Goal: Task Accomplishment & Management: Use online tool/utility

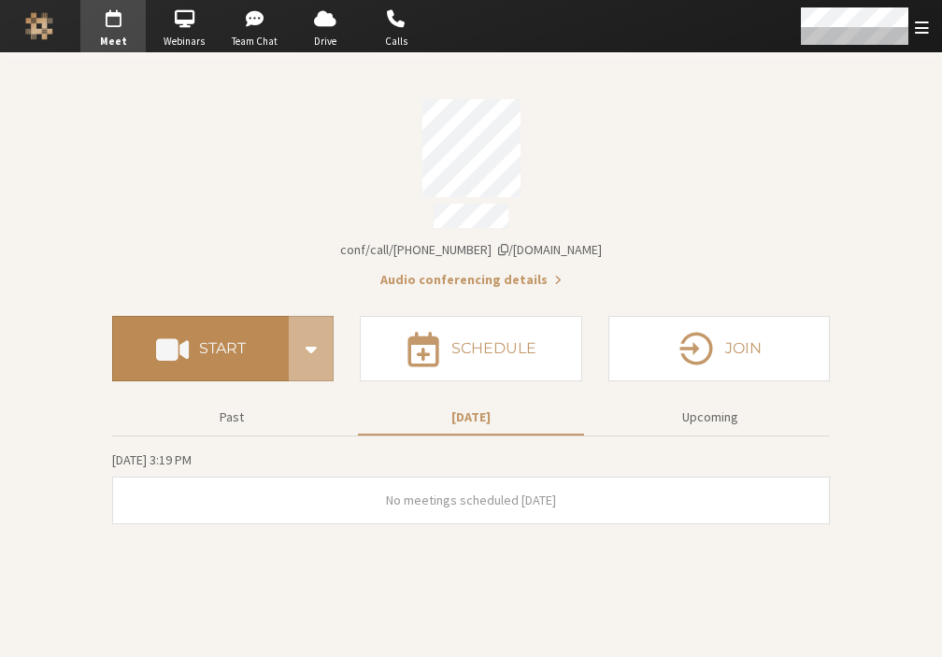
click at [221, 328] on button "Start" at bounding box center [200, 348] width 177 height 65
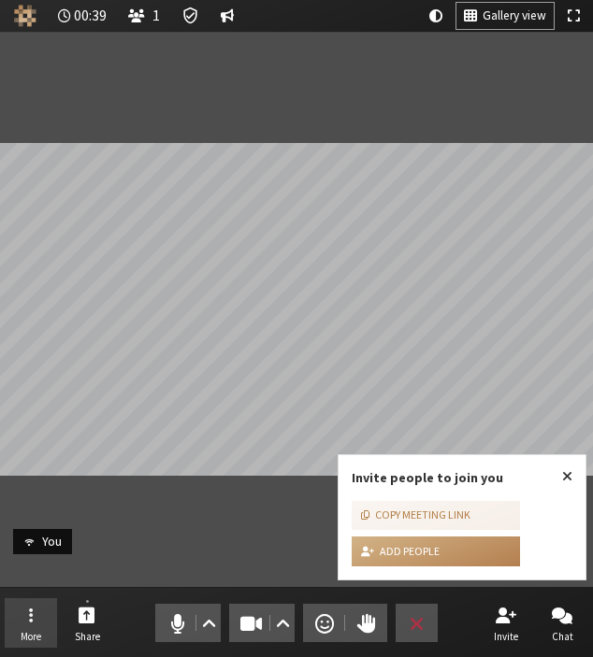
click at [15, 608] on button "More" at bounding box center [31, 623] width 52 height 50
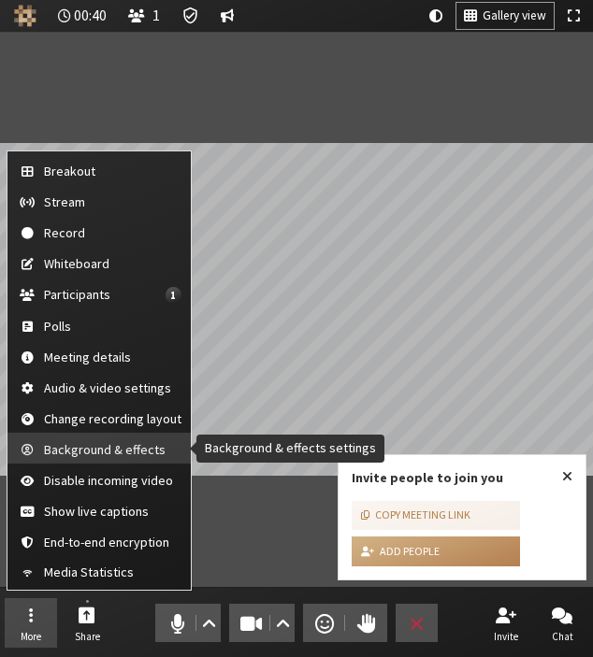
click at [103, 443] on span "Background & effects" at bounding box center [112, 450] width 137 height 14
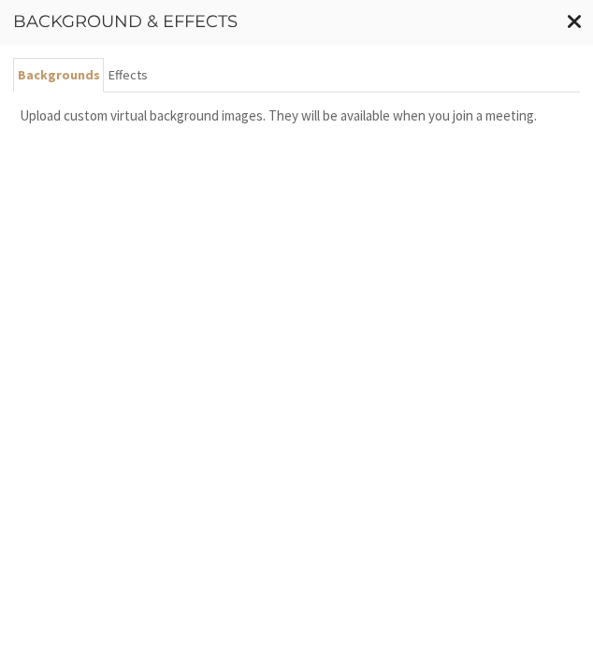
click at [570, 20] on span "Close modal" at bounding box center [575, 20] width 16 height 23
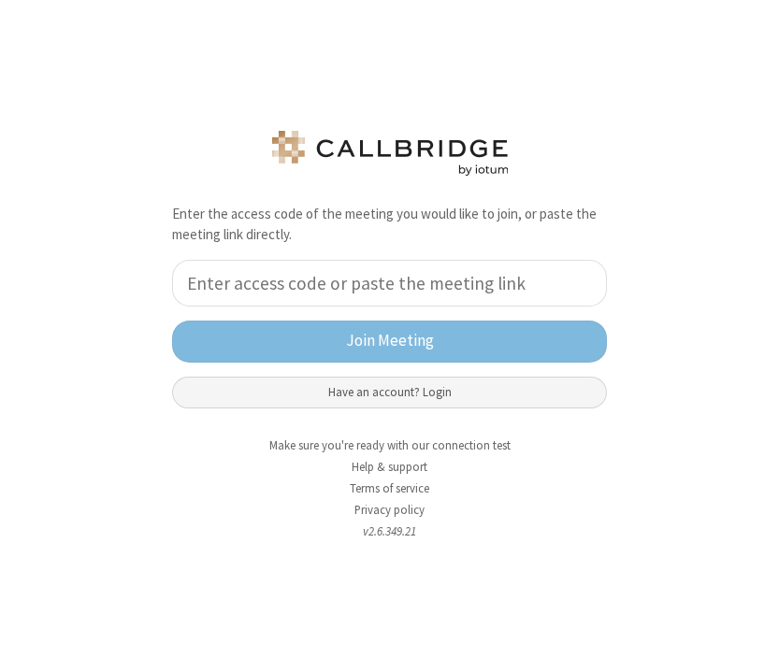
click at [340, 400] on button "Have an account? Login" at bounding box center [389, 393] width 435 height 32
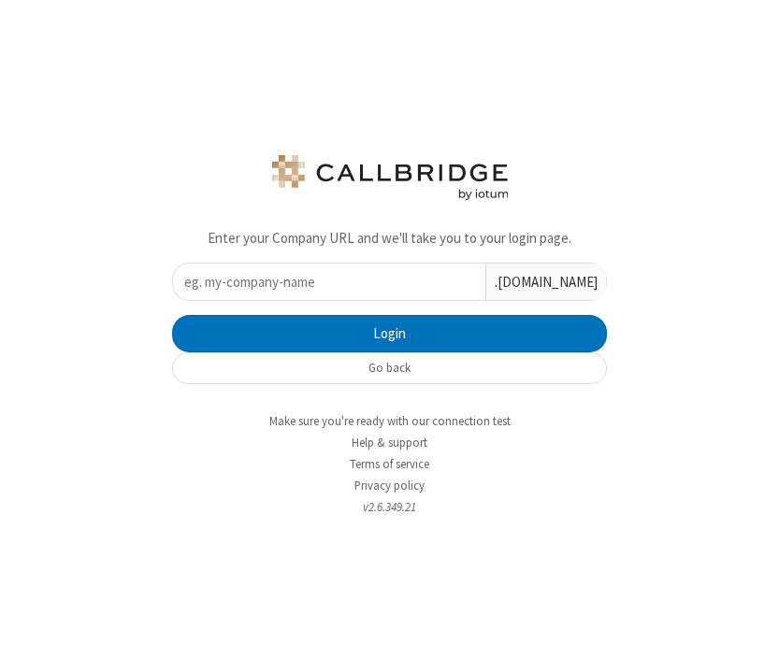
click at [340, 287] on input "text" at bounding box center [329, 282] width 312 height 36
drag, startPoint x: 377, startPoint y: 289, endPoint x: 129, endPoint y: 279, distance: 248.0
click at [134, 280] on div "Enter your Company URL and we'll take you to your login page. dev .callbridge.r…" at bounding box center [389, 328] width 779 height 657
type input "iotum"
click at [172, 315] on button "Login" at bounding box center [389, 333] width 435 height 37
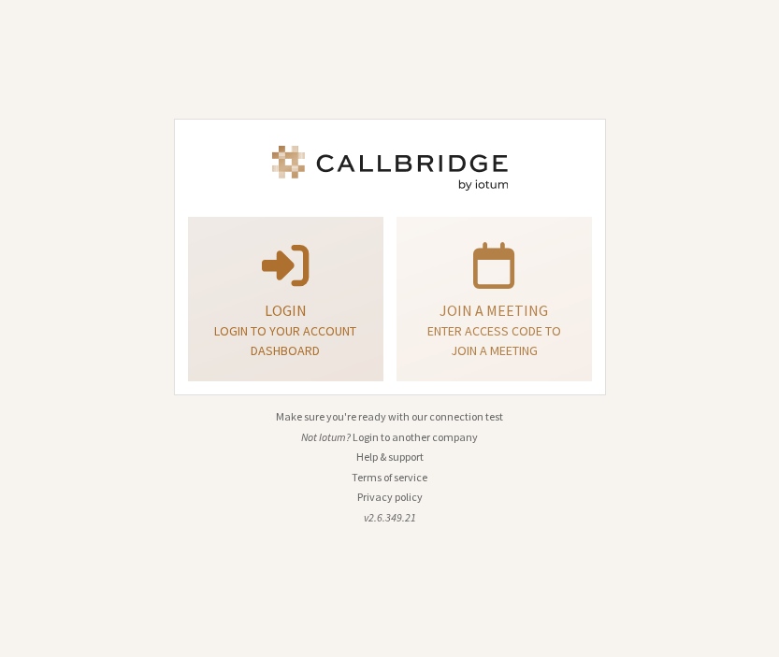
click at [208, 302] on div "Login Login to your account dashboard" at bounding box center [285, 299] width 175 height 151
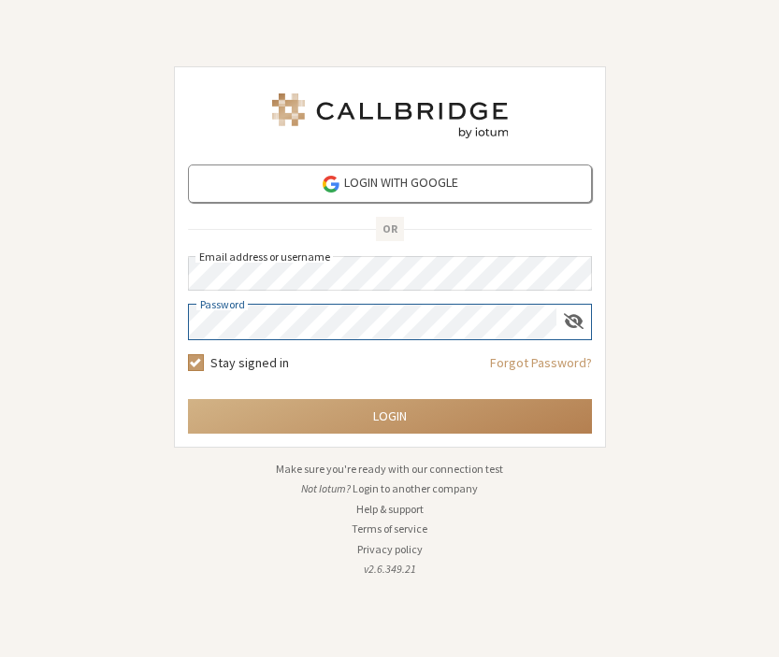
click at [188, 399] on button "Login" at bounding box center [390, 416] width 404 height 35
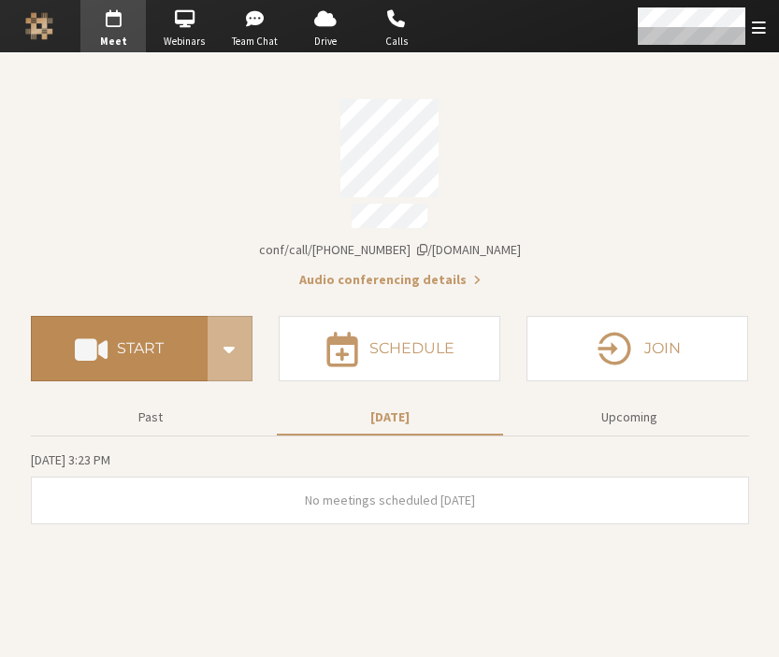
click at [128, 323] on button "Start" at bounding box center [119, 348] width 177 height 65
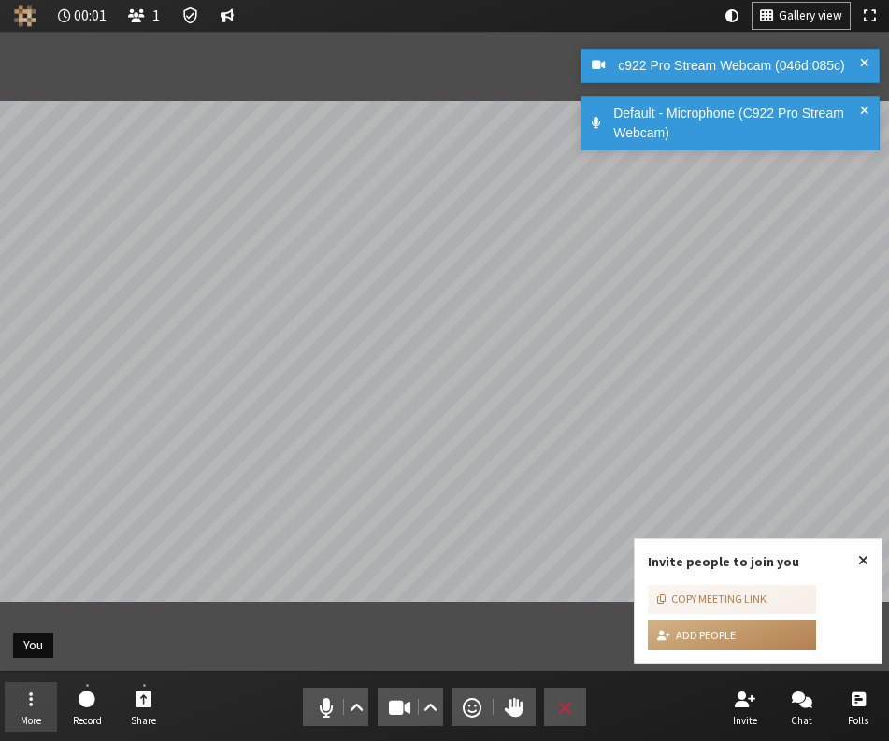
click at [47, 656] on button "More" at bounding box center [31, 707] width 52 height 50
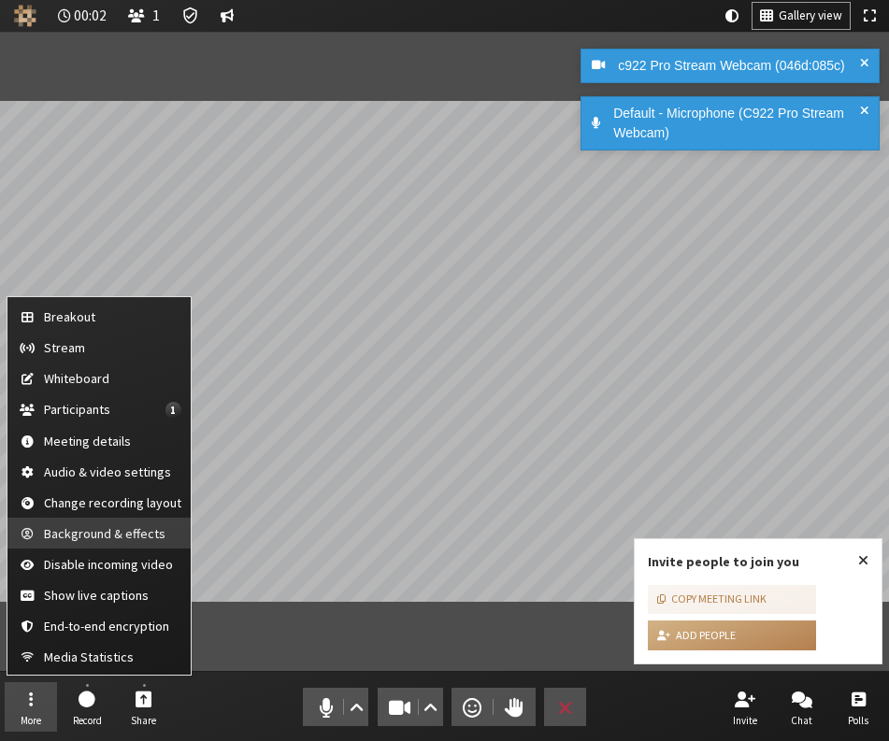
click at [89, 542] on button "Background & effects" at bounding box center [98, 533] width 183 height 31
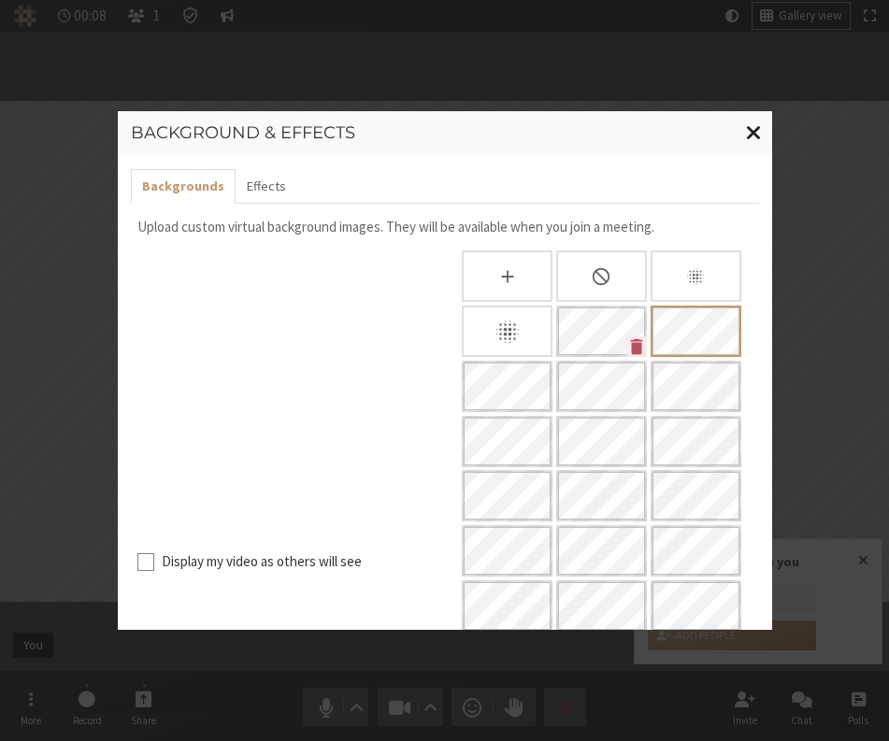
click at [751, 127] on span "Close modal" at bounding box center [754, 132] width 16 height 23
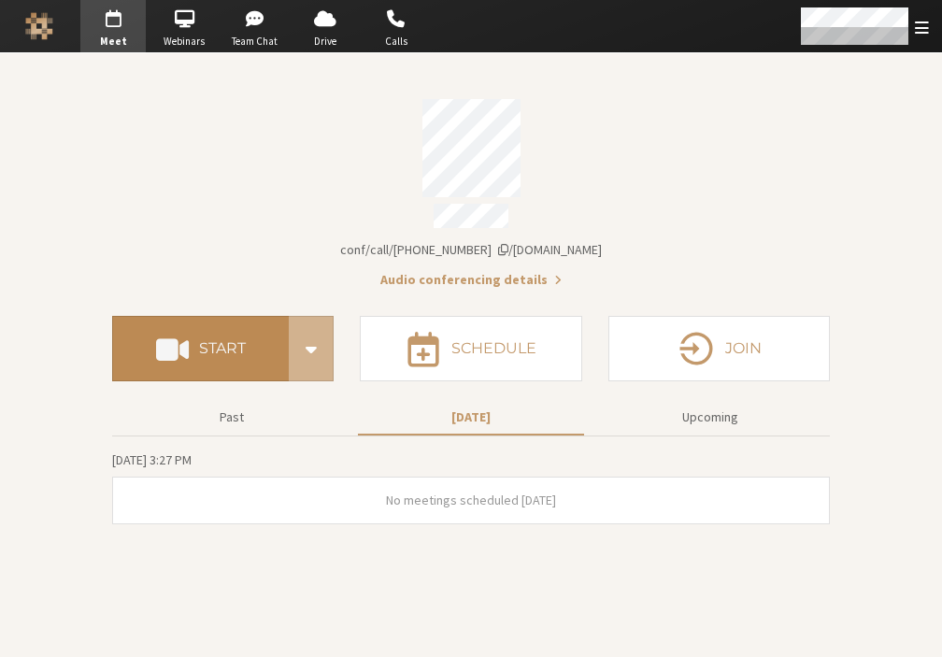
click at [180, 348] on span at bounding box center [172, 349] width 33 height 34
click at [223, 329] on button "Start" at bounding box center [200, 348] width 177 height 65
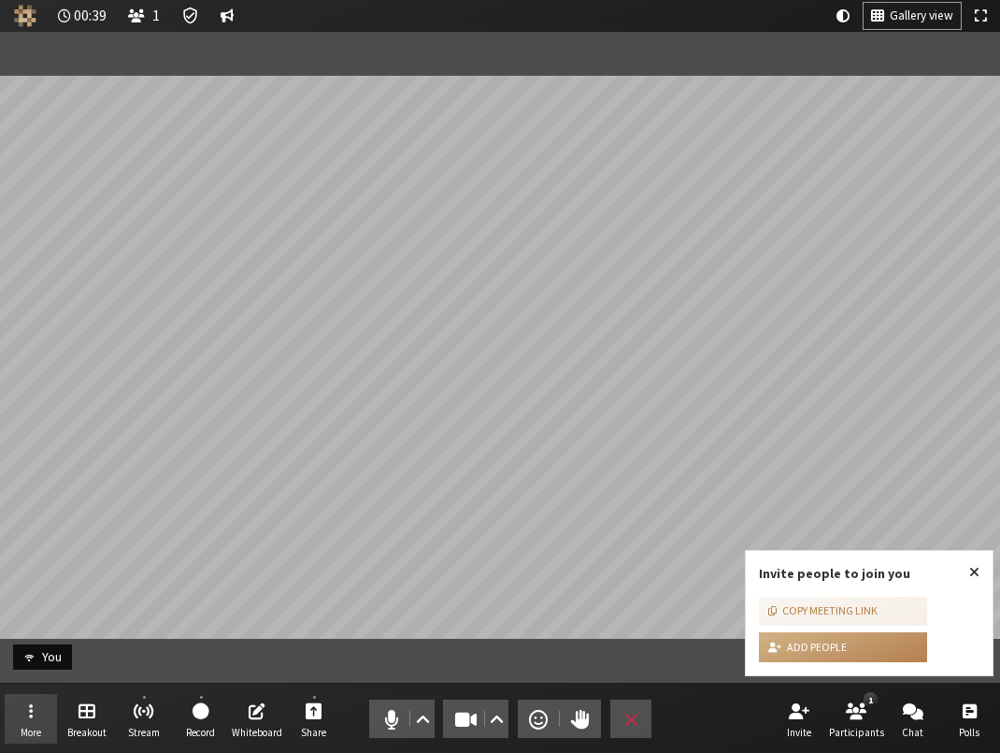
click at [35, 656] on button "More" at bounding box center [31, 719] width 52 height 50
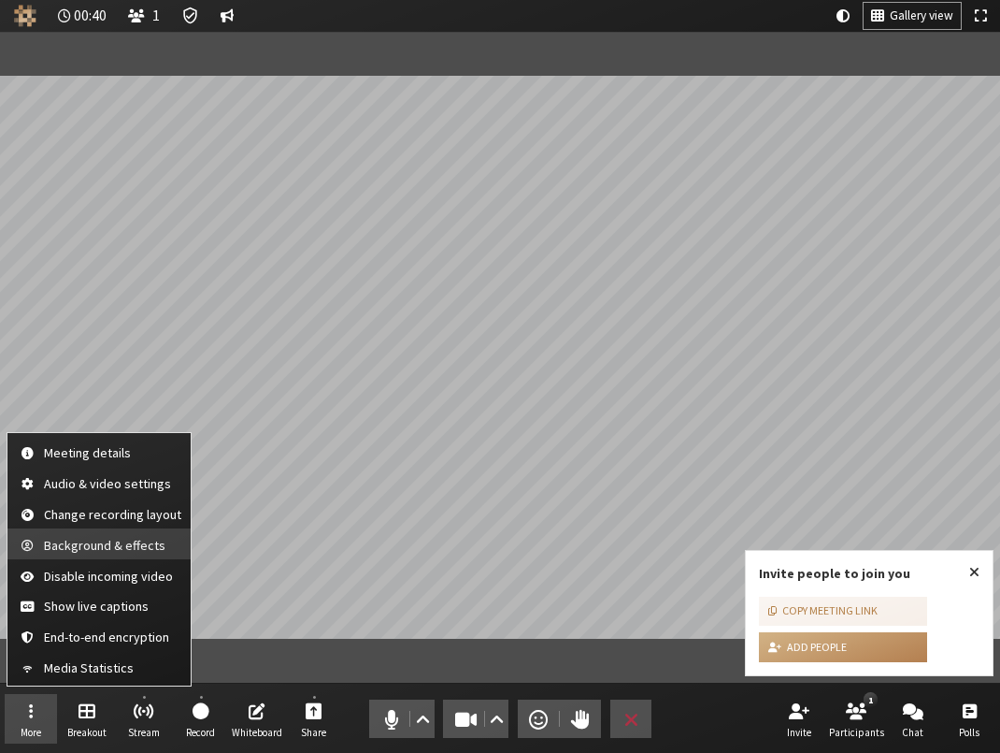
click at [93, 554] on button "Background & effects" at bounding box center [98, 543] width 183 height 31
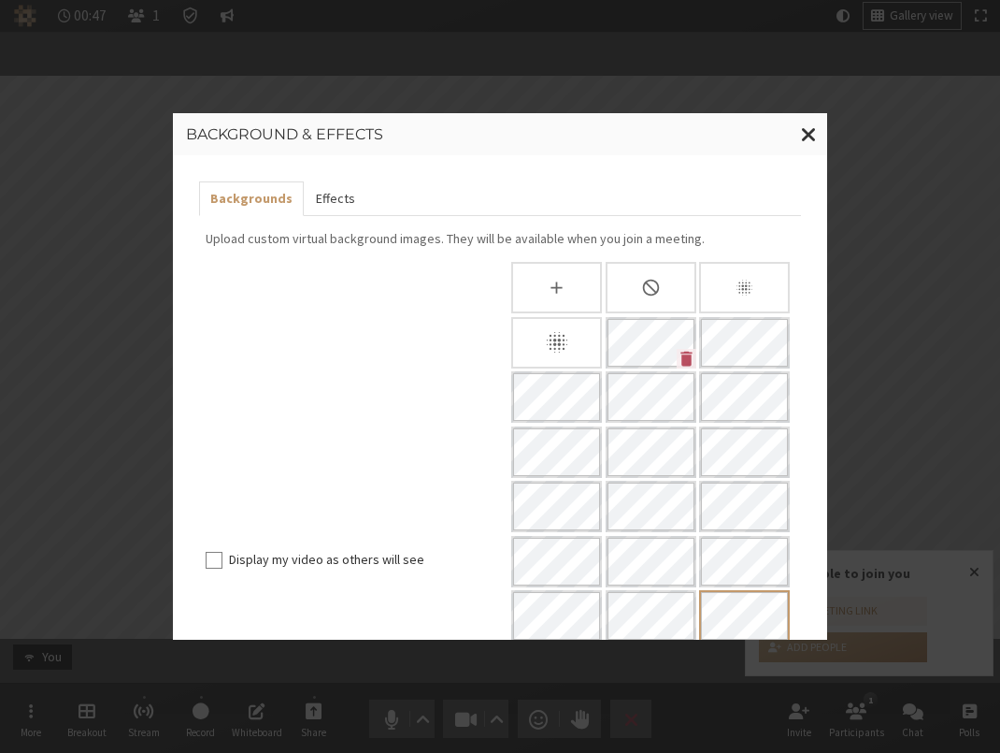
click at [321, 193] on button "Effects" at bounding box center [335, 198] width 62 height 35
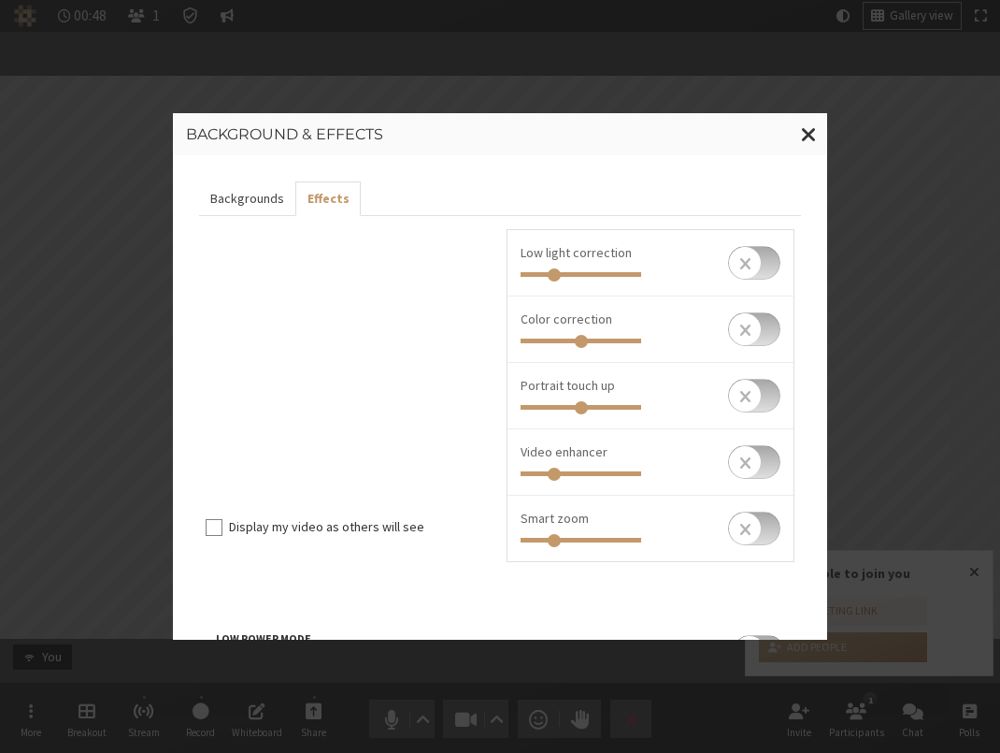
click at [283, 193] on button "Backgrounds" at bounding box center [247, 198] width 96 height 35
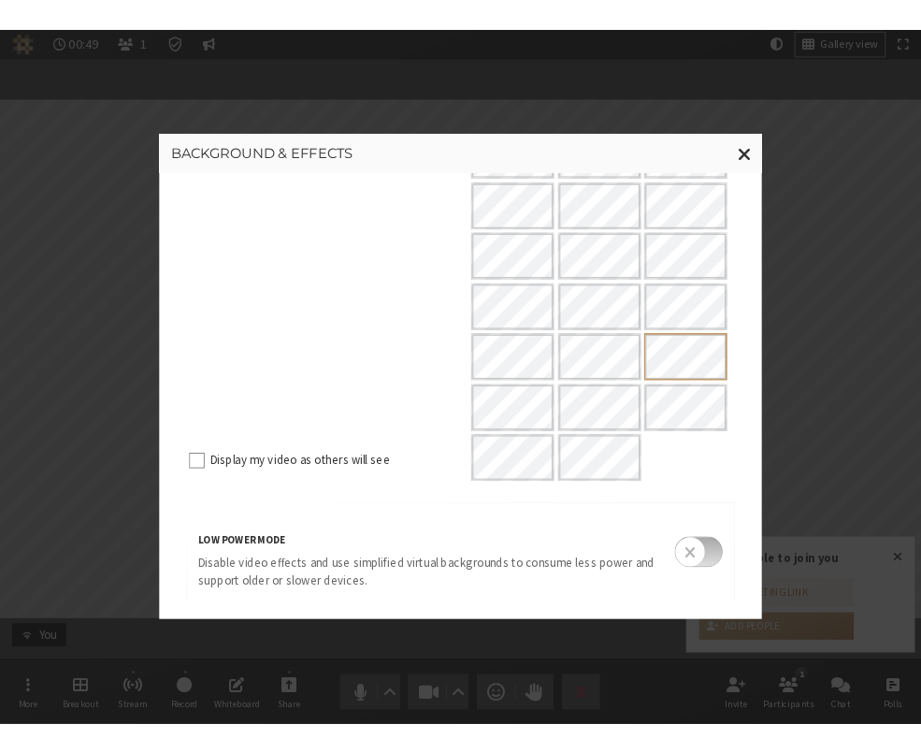
scroll to position [284, 0]
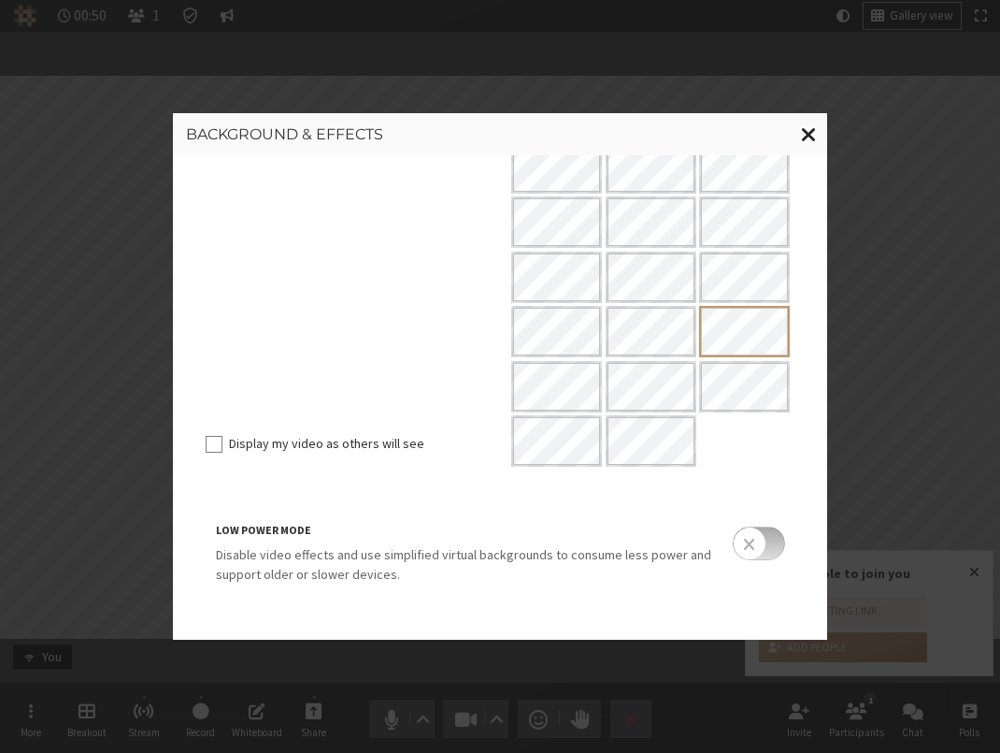
click at [812, 127] on span "Close modal" at bounding box center [809, 133] width 16 height 23
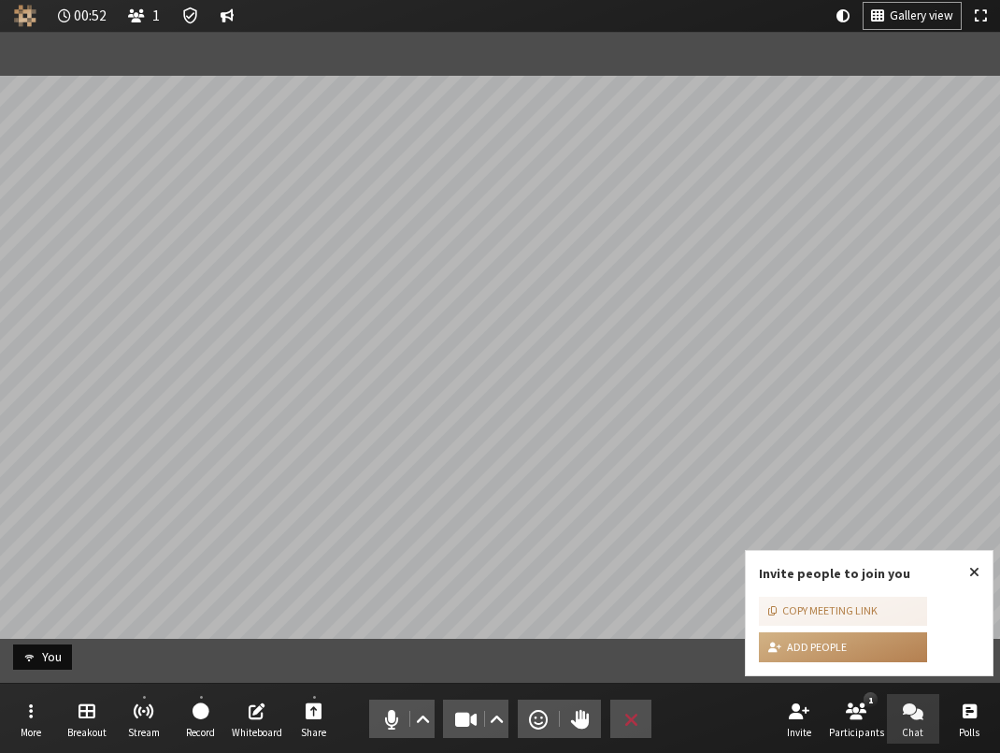
click at [916, 656] on span "Open chat" at bounding box center [913, 710] width 21 height 22
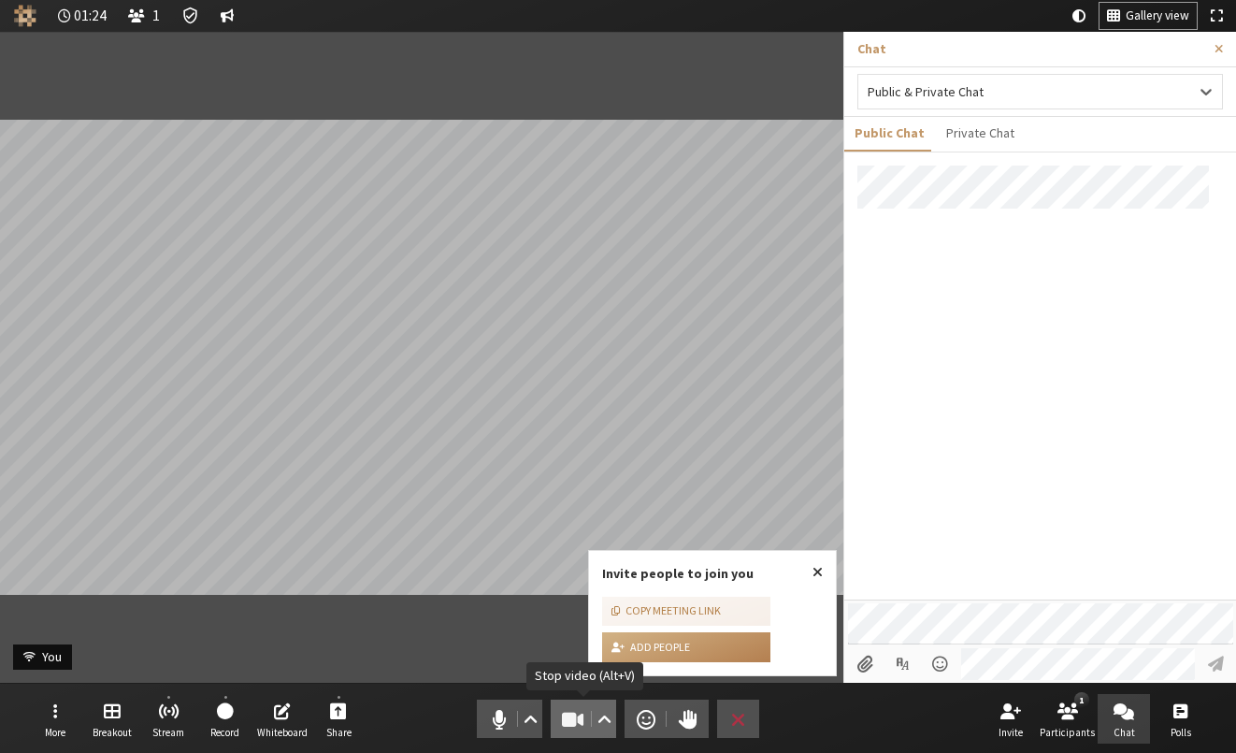
click at [556, 656] on button "Video" at bounding box center [583, 718] width 65 height 38
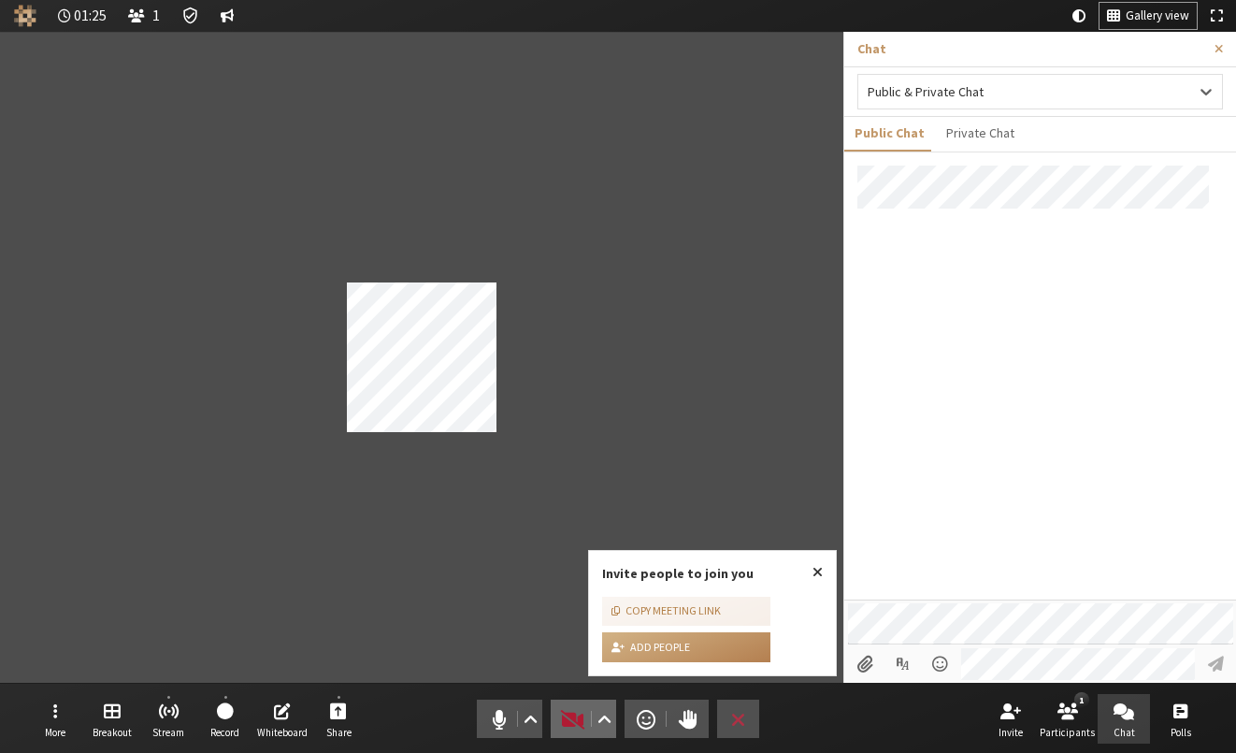
click at [556, 656] on button "Video" at bounding box center [583, 718] width 65 height 38
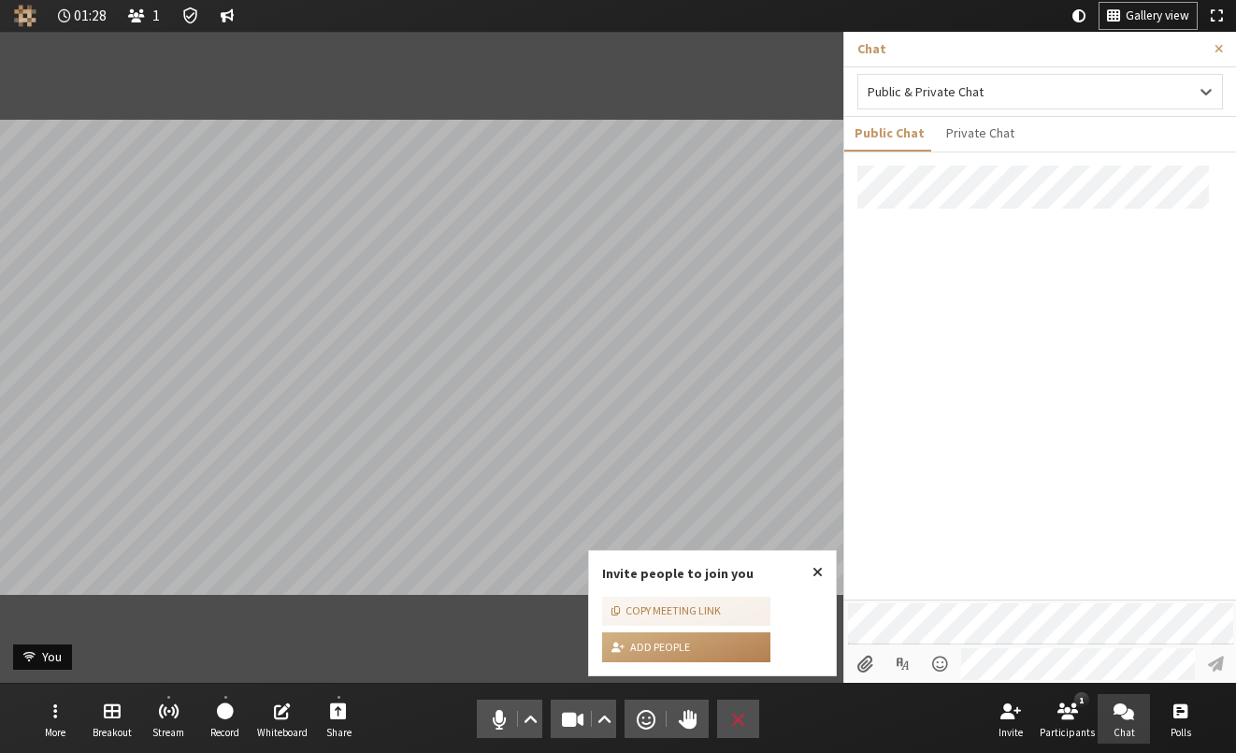
click at [941, 409] on div at bounding box center [1040, 382] width 392 height 434
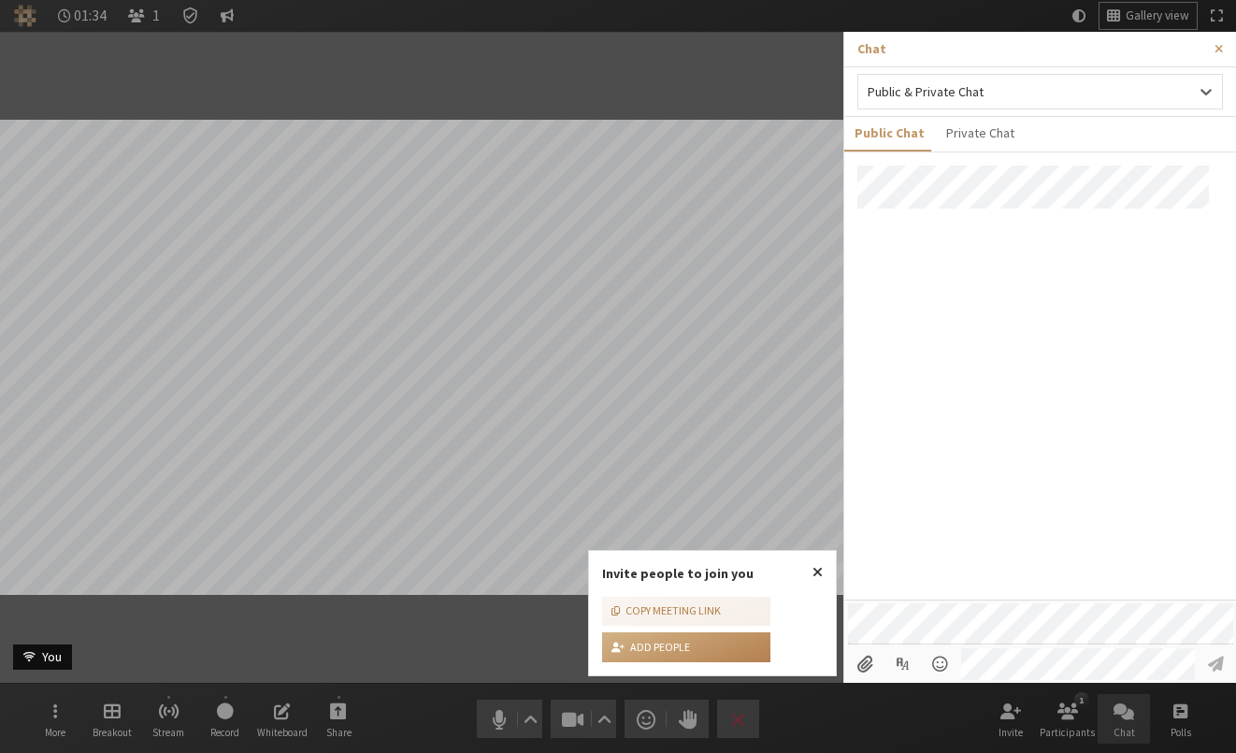
click at [941, 407] on div at bounding box center [1040, 382] width 392 height 434
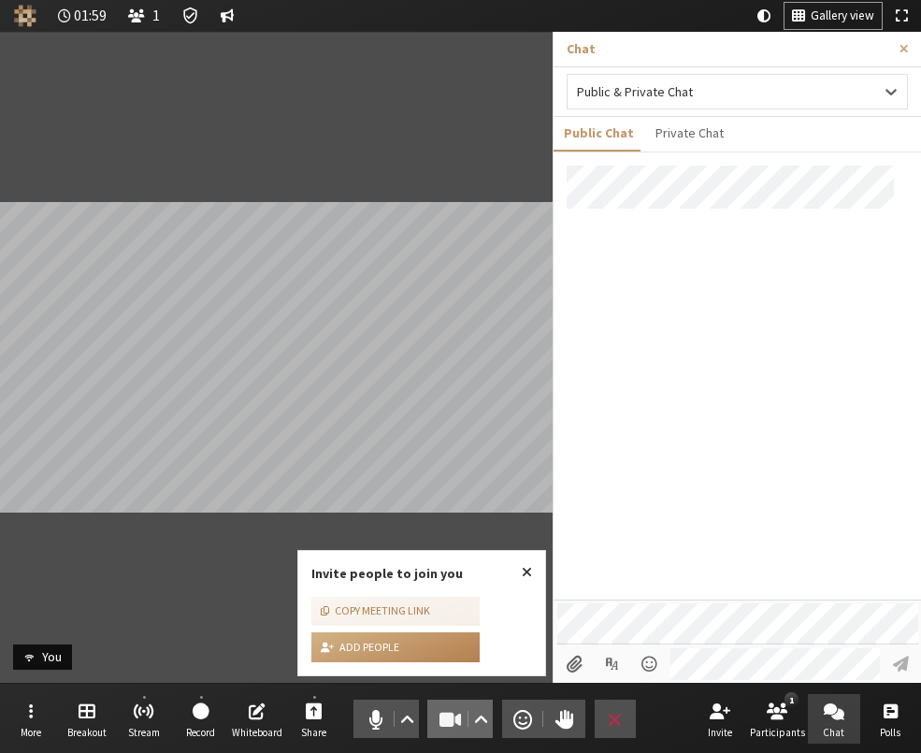
click at [444, 656] on button "Video" at bounding box center [459, 718] width 65 height 38
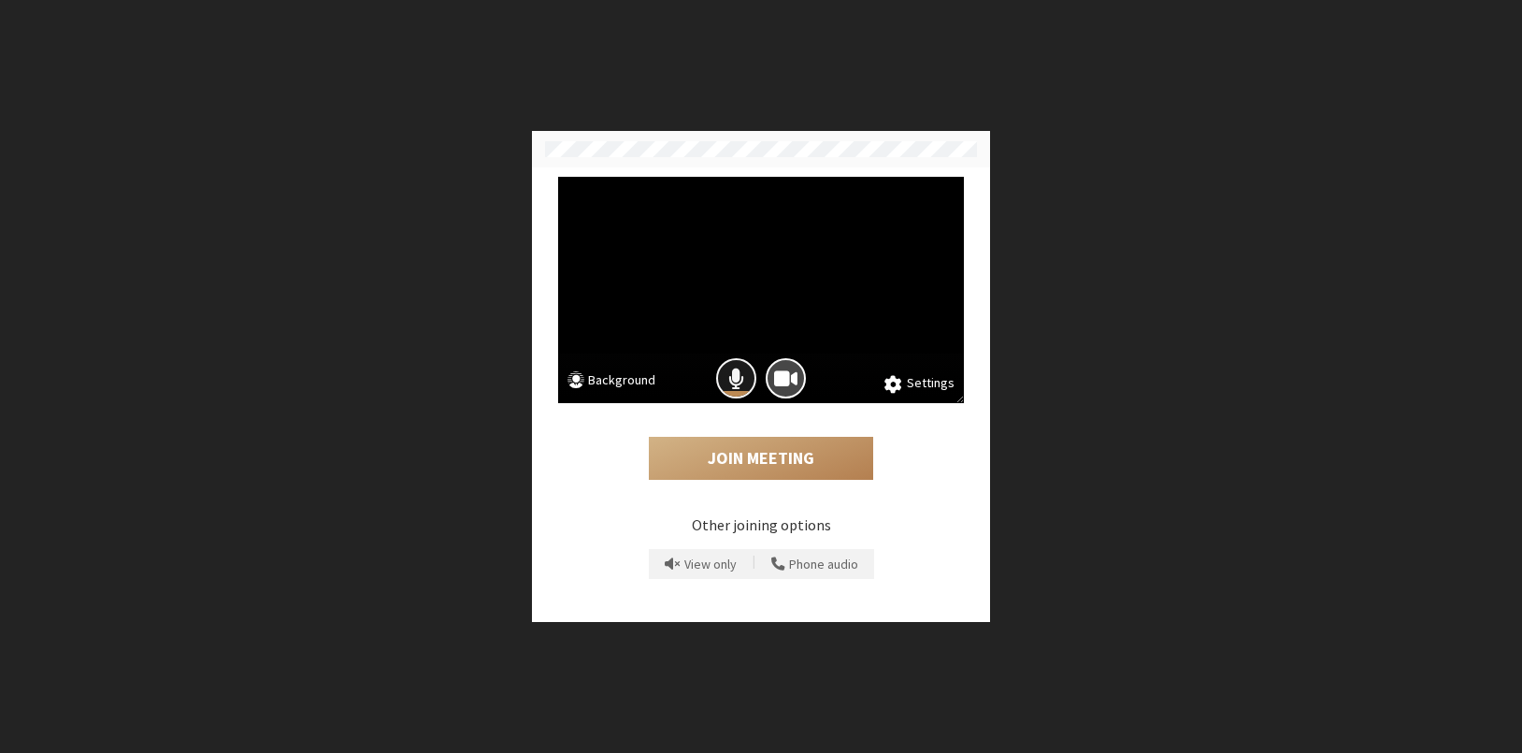
click at [730, 374] on span "Mic is on" at bounding box center [736, 378] width 16 height 25
drag, startPoint x: 779, startPoint y: 375, endPoint x: 777, endPoint y: 385, distance: 10.5
click at [780, 376] on span "Camera is on" at bounding box center [785, 378] width 23 height 25
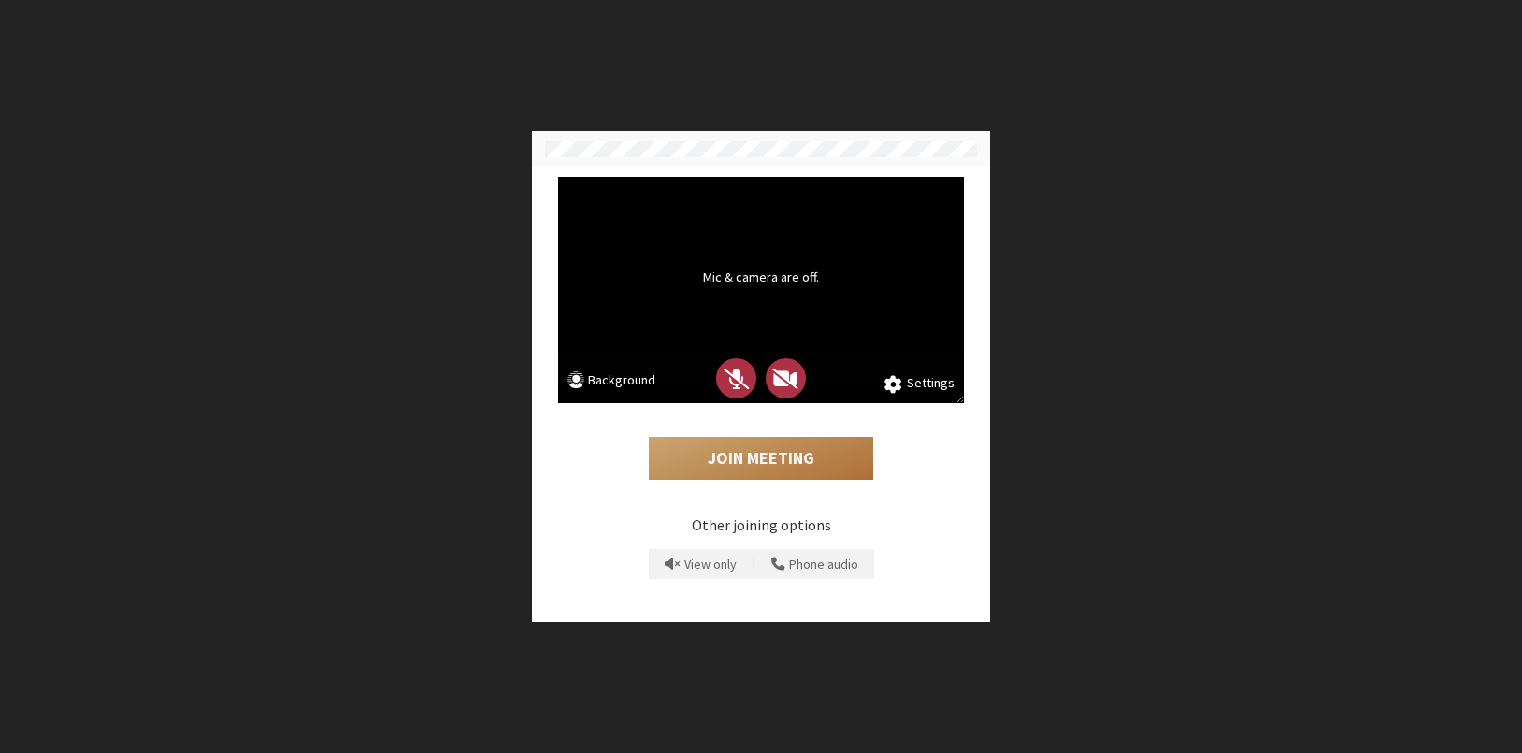
click at [747, 477] on button "Join Meeting" at bounding box center [761, 458] width 224 height 43
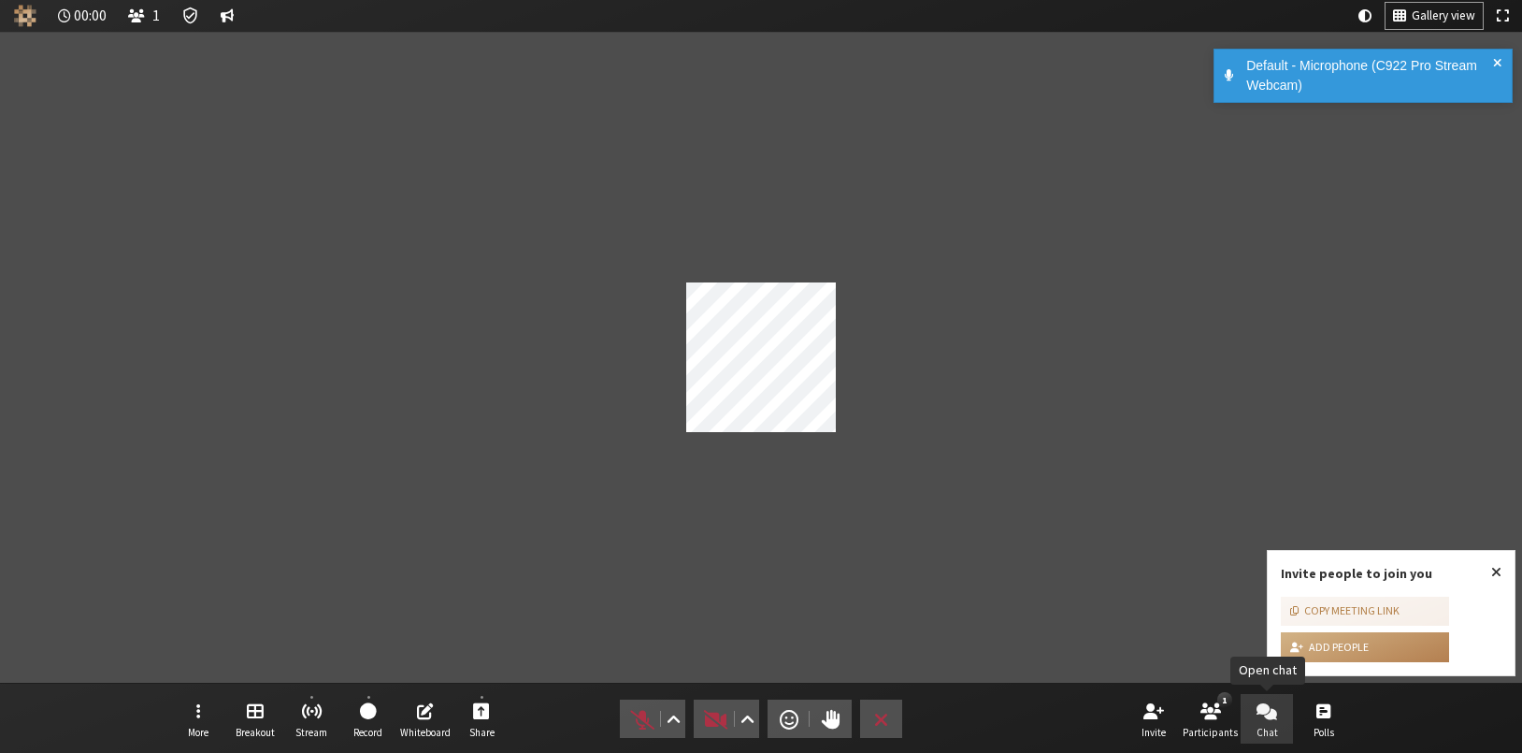
click at [920, 701] on span "Open chat" at bounding box center [1267, 710] width 21 height 22
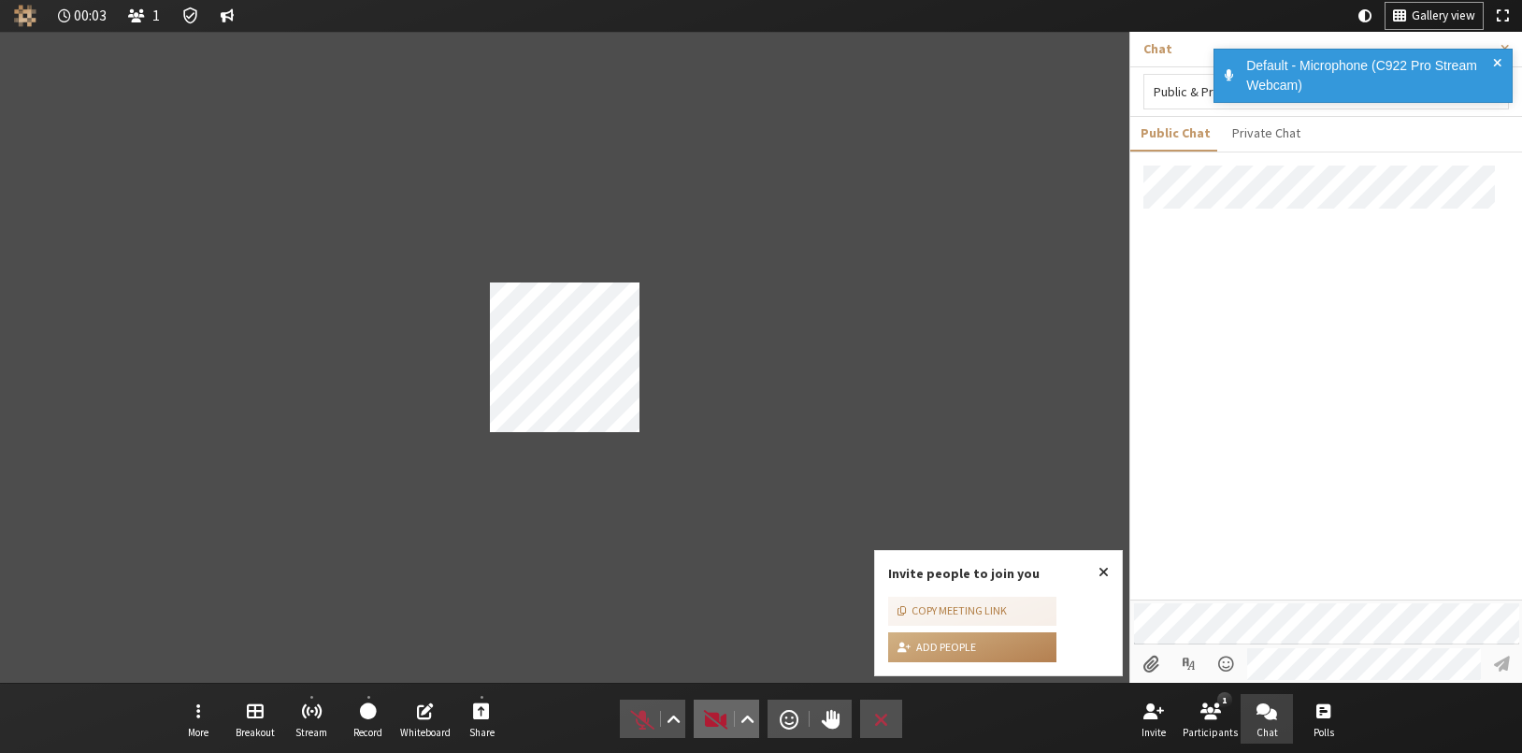
click at [719, 715] on span "Start video (Alt+V)" at bounding box center [716, 719] width 26 height 26
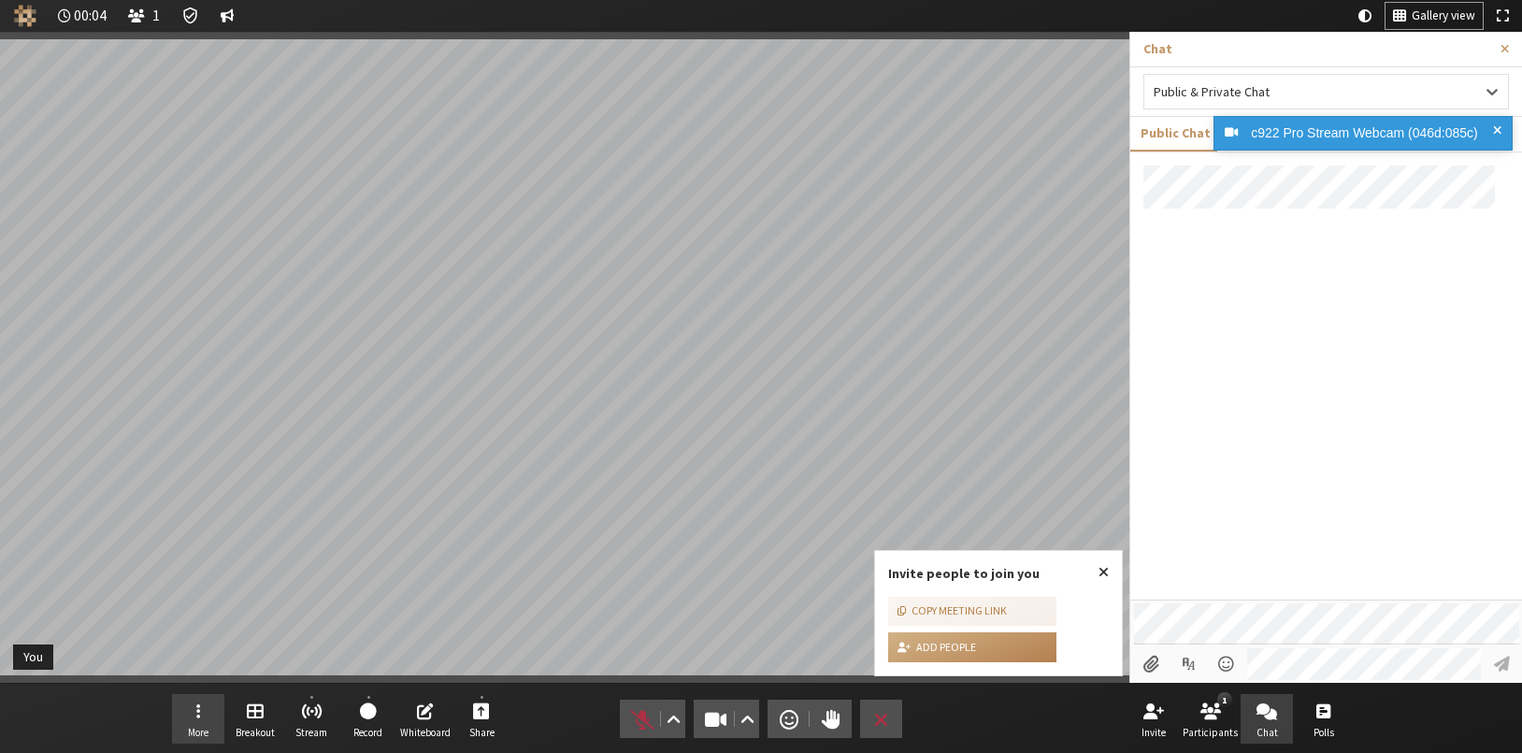
click at [207, 705] on button "More" at bounding box center [198, 719] width 52 height 50
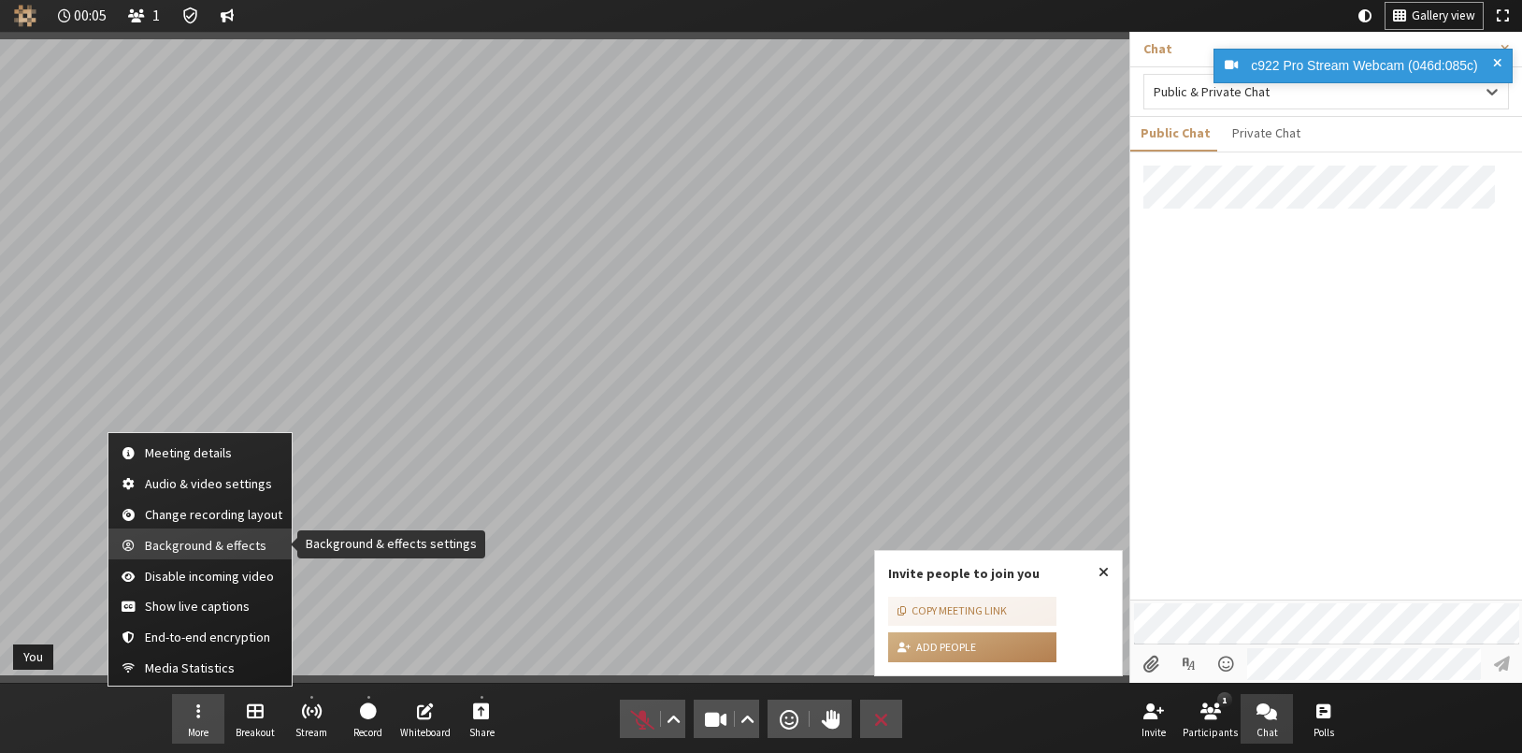
click at [244, 541] on span "Background & effects" at bounding box center [213, 546] width 137 height 14
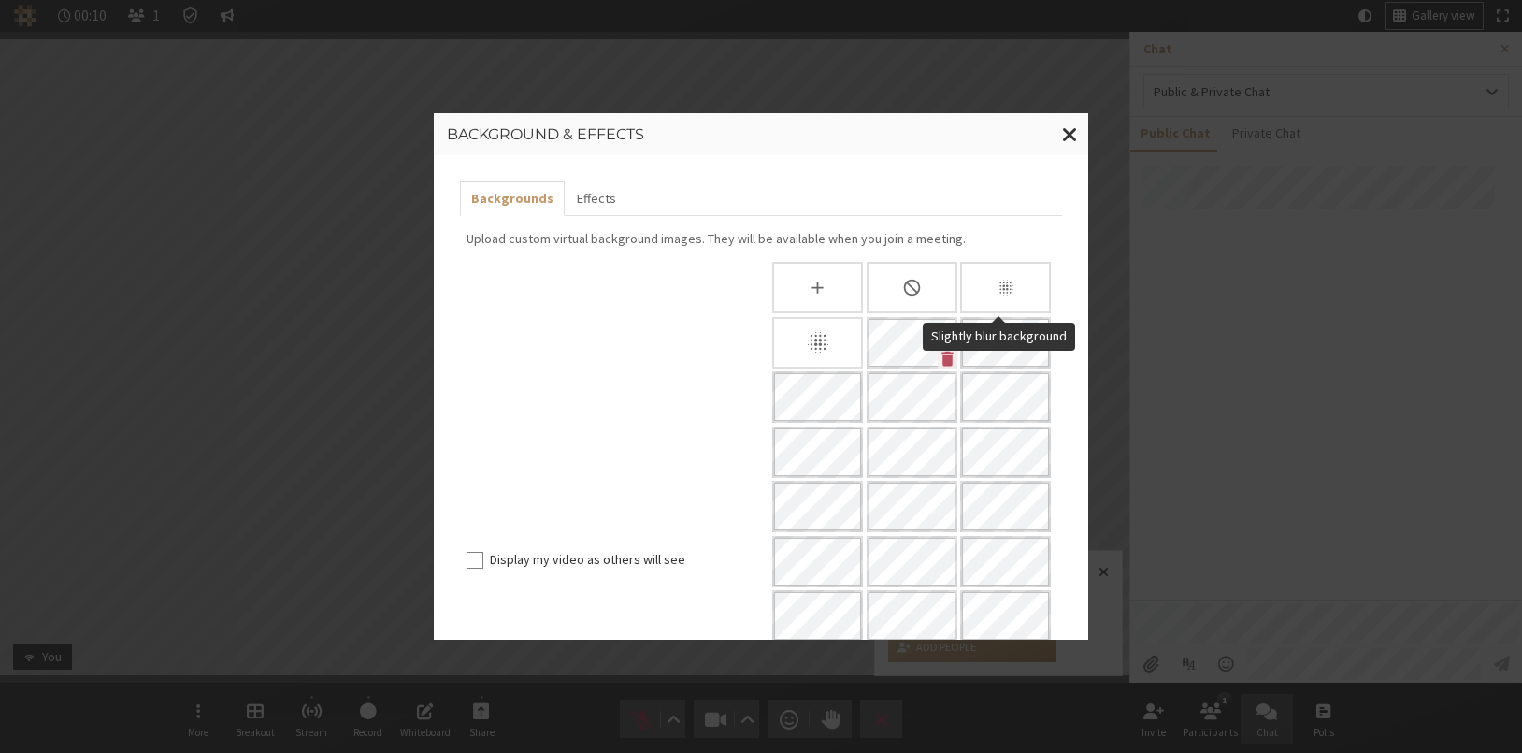
click at [920, 285] on div "Slightly blur background" at bounding box center [1005, 287] width 91 height 51
click at [920, 127] on span "Close modal" at bounding box center [1070, 133] width 16 height 23
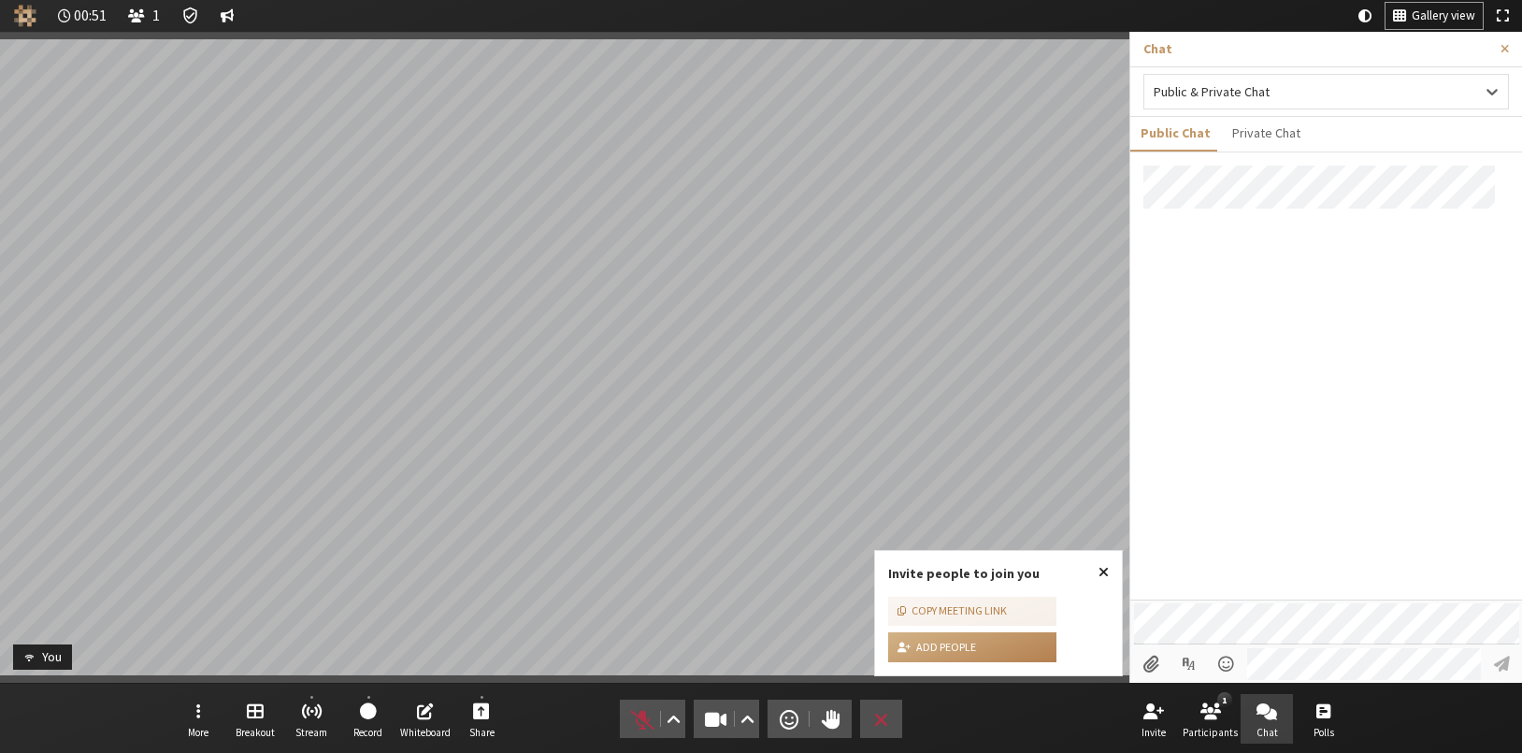
click at [920, 566] on span "Close popover" at bounding box center [1104, 571] width 10 height 15
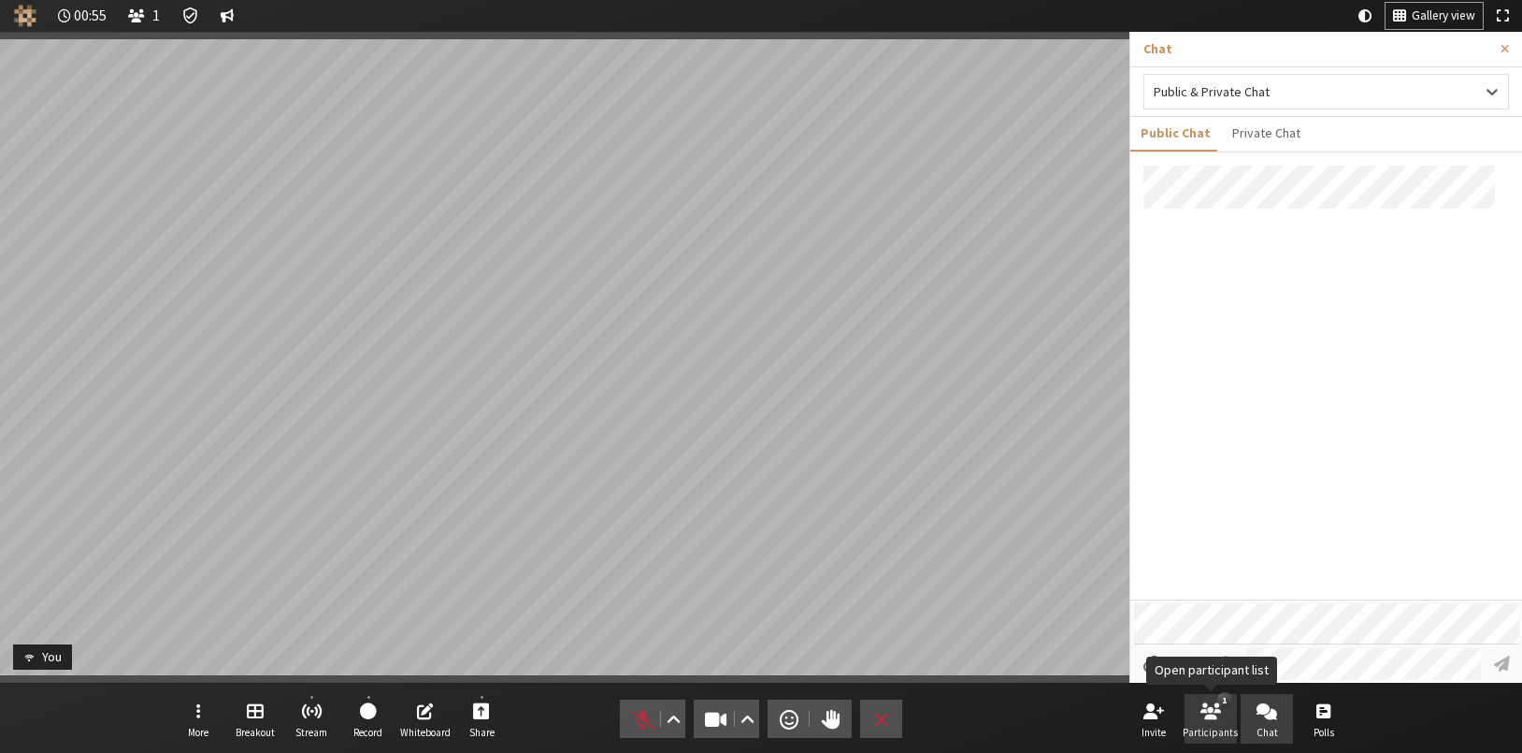
click at [920, 712] on span "Open participant list" at bounding box center [1210, 710] width 21 height 22
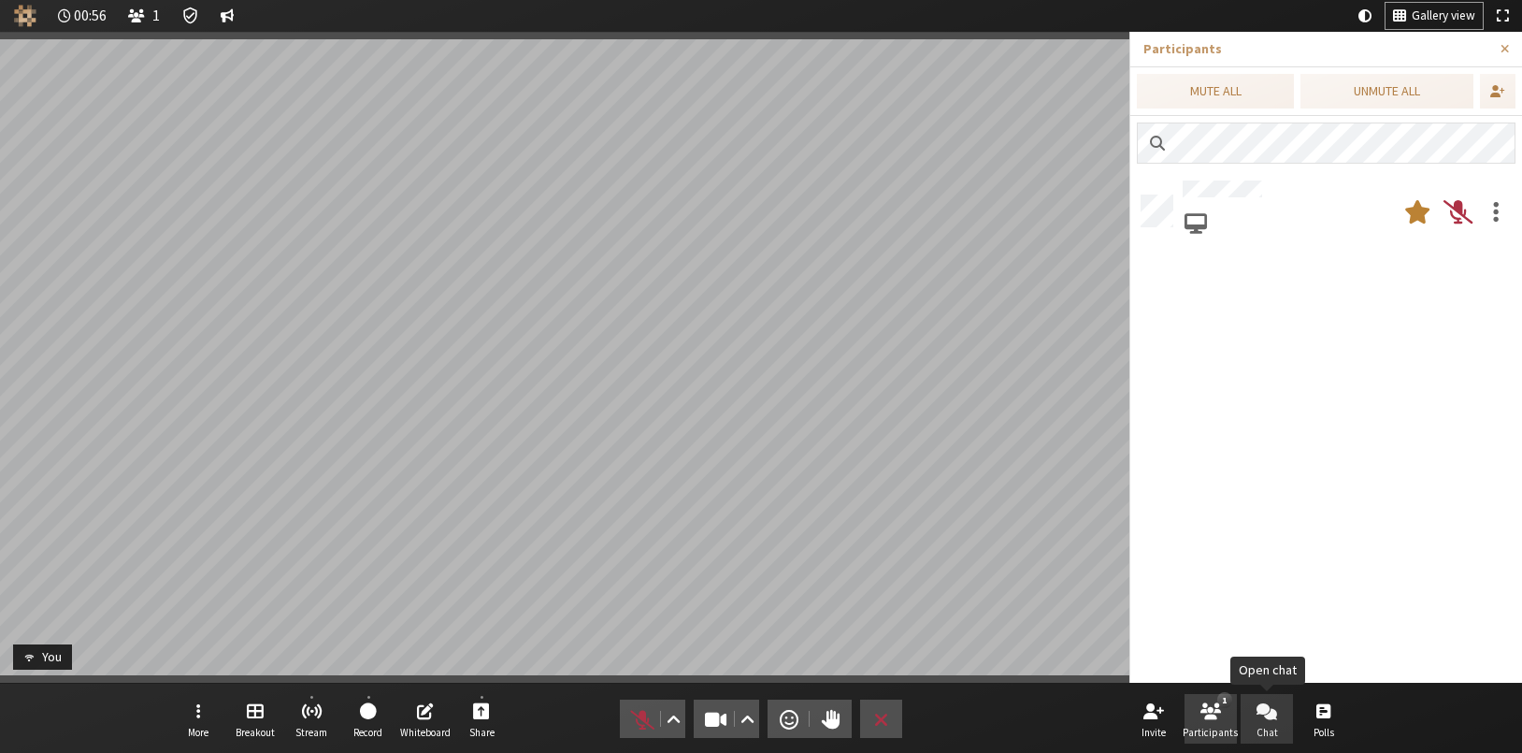
click at [920, 710] on button "Chat" at bounding box center [1267, 719] width 52 height 50
